Goal: Information Seeking & Learning: Learn about a topic

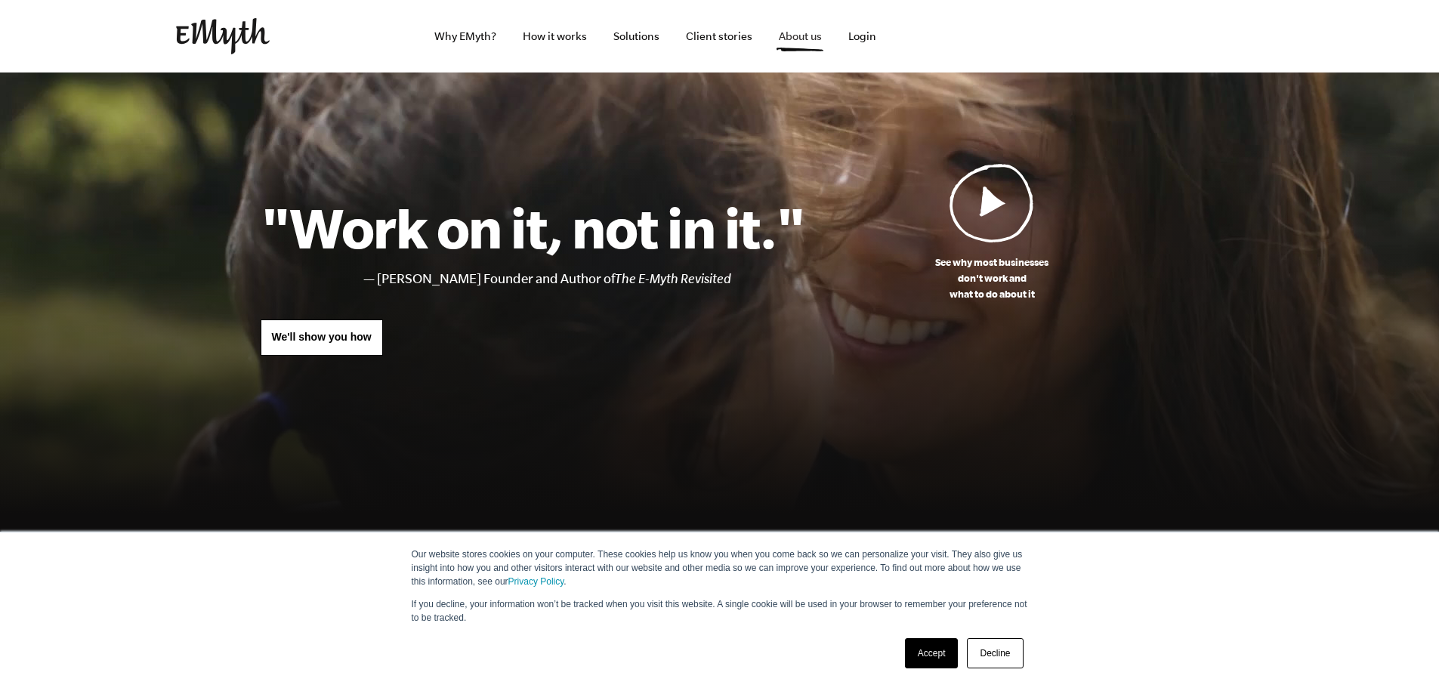
click at [792, 45] on link "About us" at bounding box center [800, 36] width 67 height 73
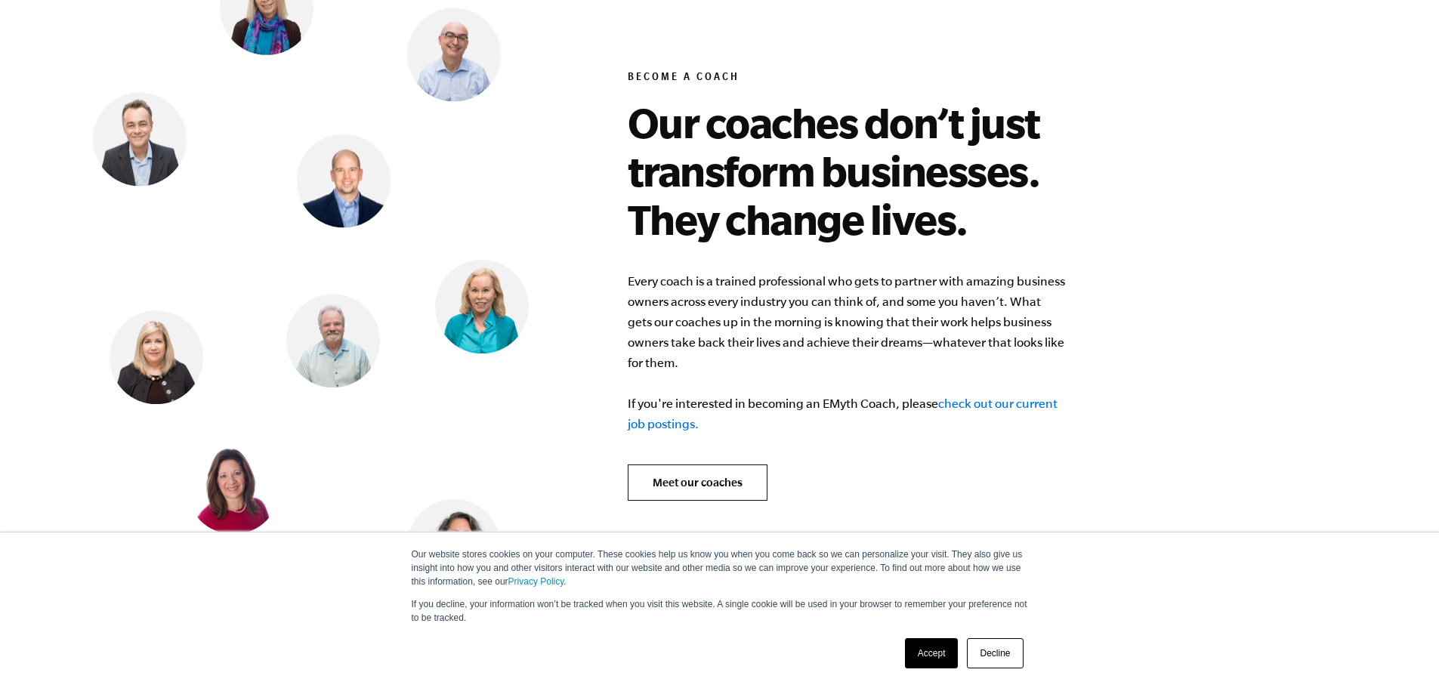
scroll to position [6261, 0]
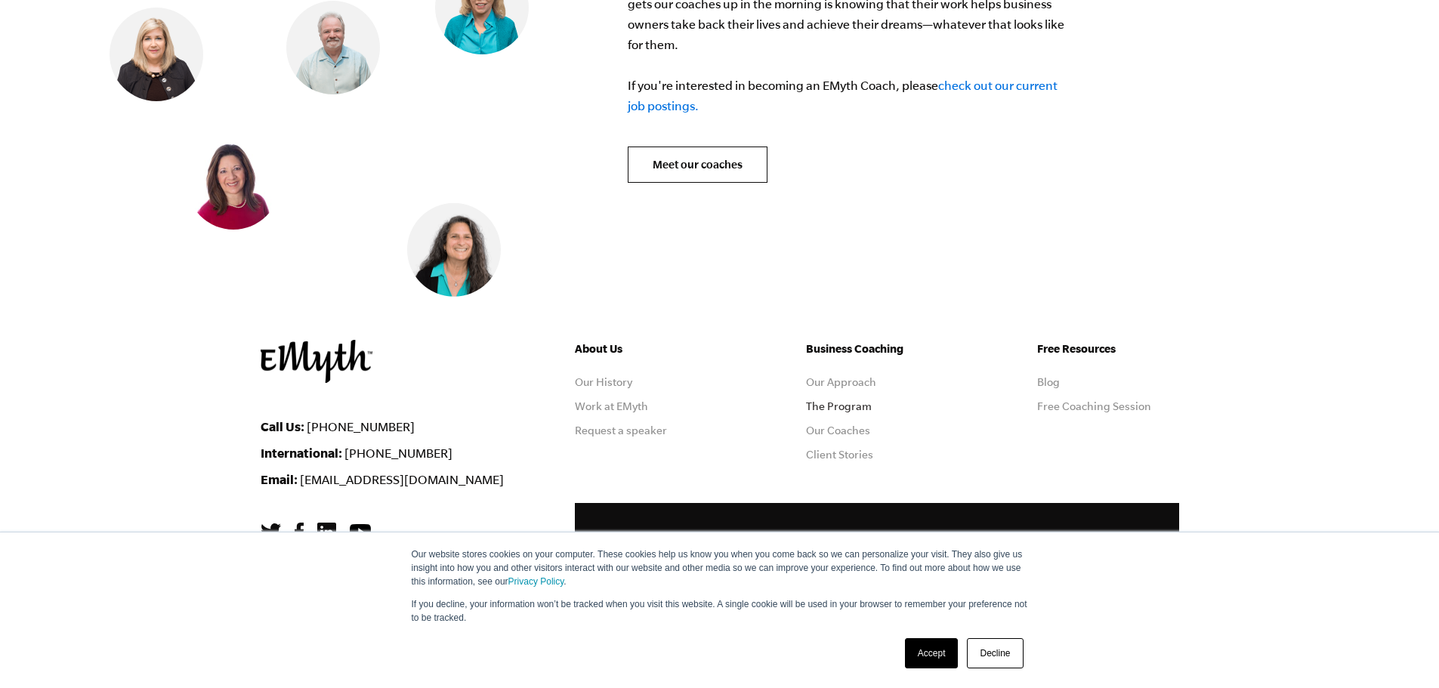
click at [848, 400] on link "The Program" at bounding box center [839, 406] width 66 height 12
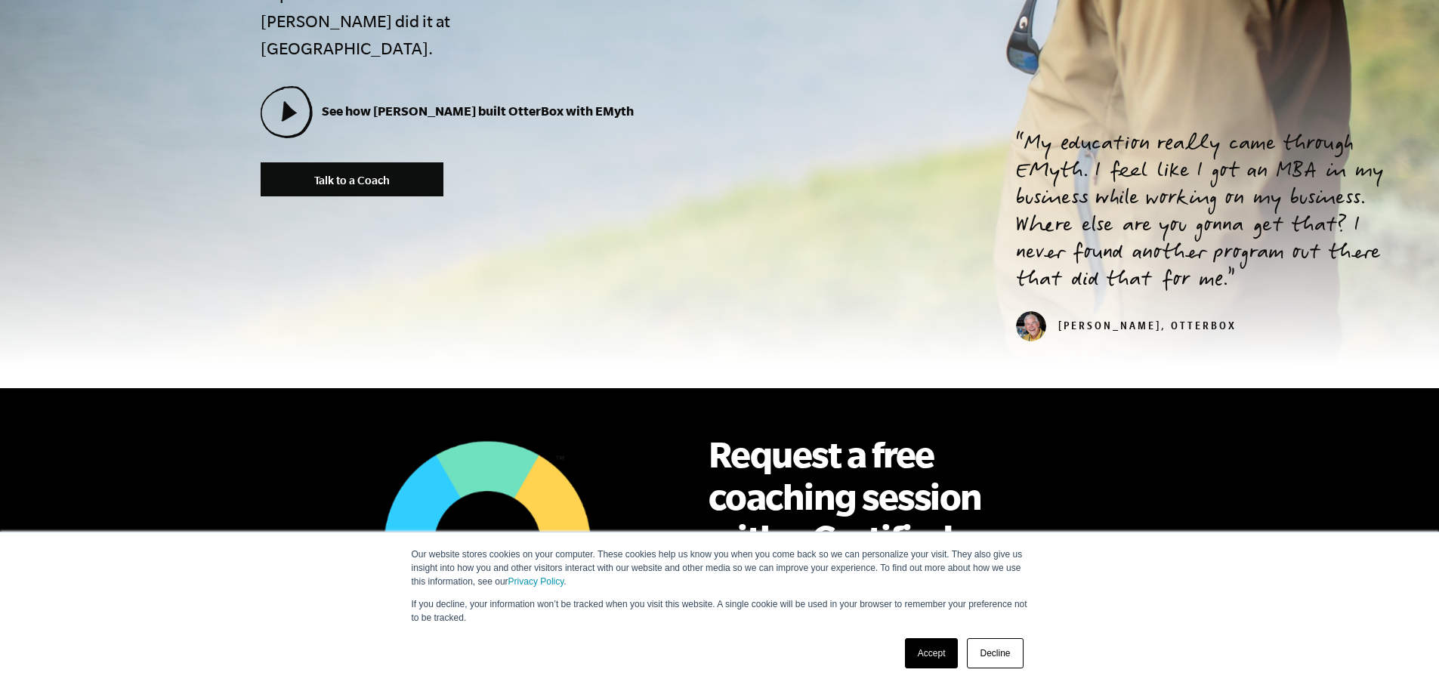
click at [1008, 653] on link "Decline" at bounding box center [995, 653] width 56 height 30
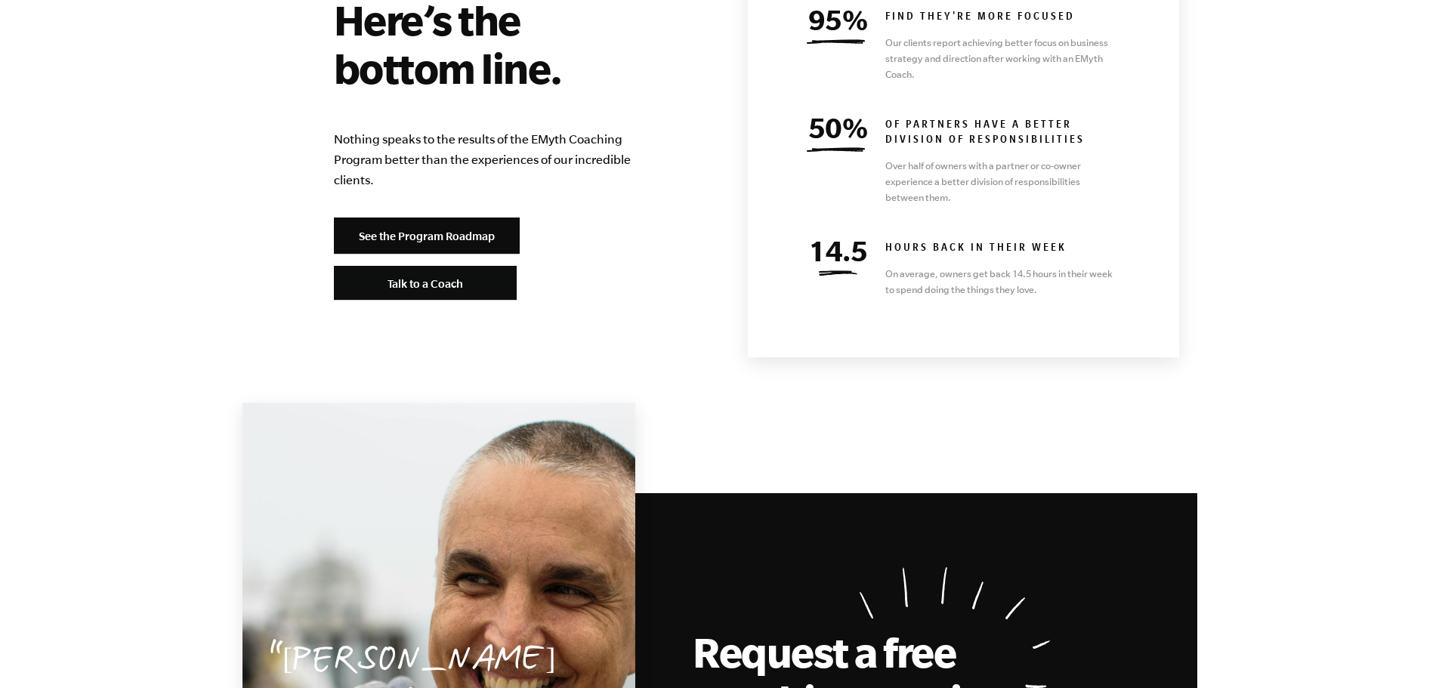
scroll to position [6874, 0]
